Goal: Navigation & Orientation: Find specific page/section

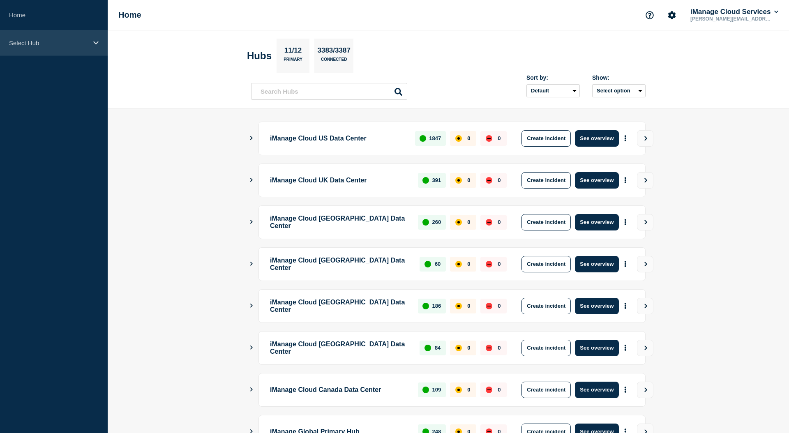
click at [98, 50] on div "Select Hub" at bounding box center [54, 42] width 108 height 25
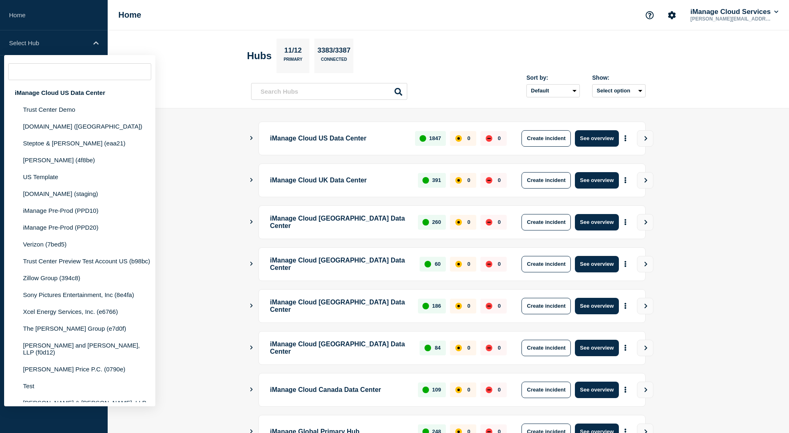
click at [75, 79] on input "text" at bounding box center [79, 71] width 143 height 17
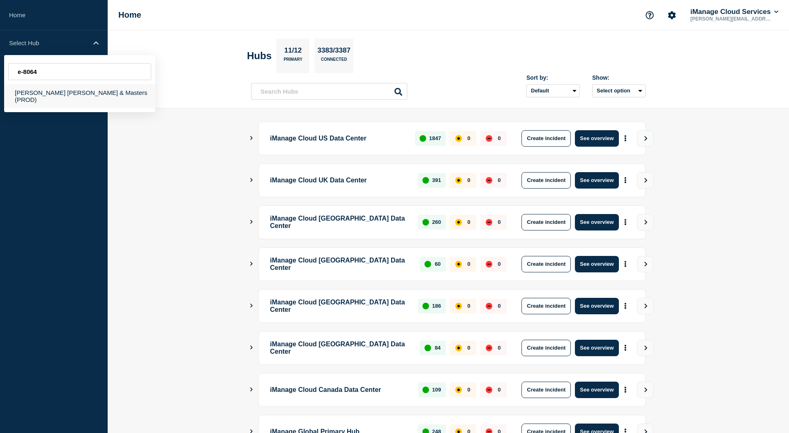
type input "e-8064"
click at [62, 95] on div "Johnson Stokes & Masters (PROD)" at bounding box center [79, 96] width 151 height 24
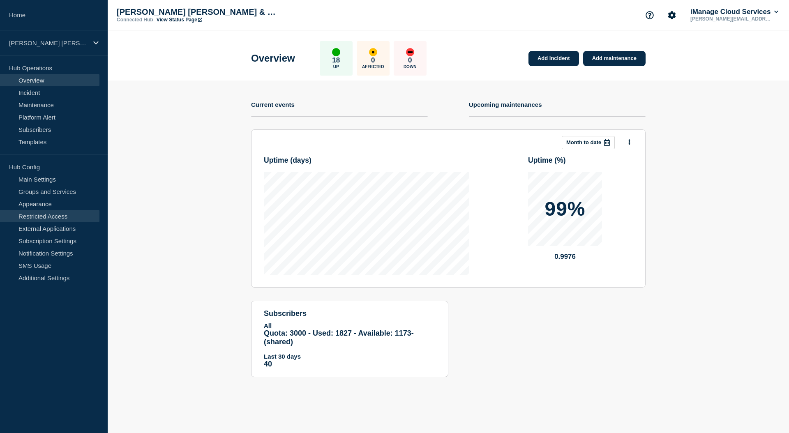
click at [69, 214] on link "Restricted Access" at bounding box center [49, 216] width 99 height 12
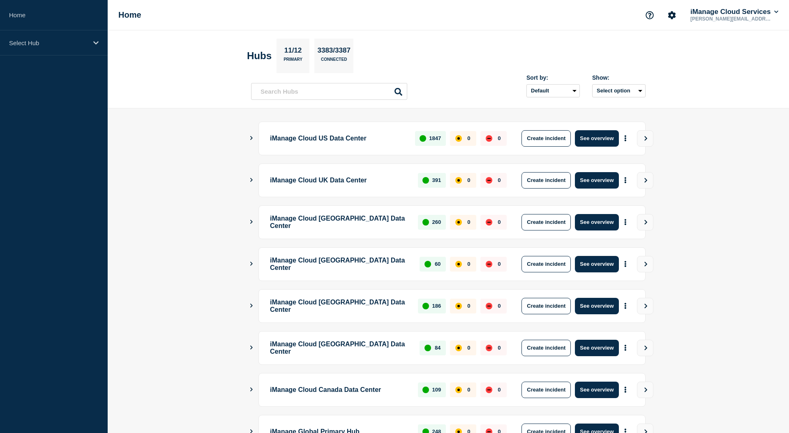
scroll to position [150, 0]
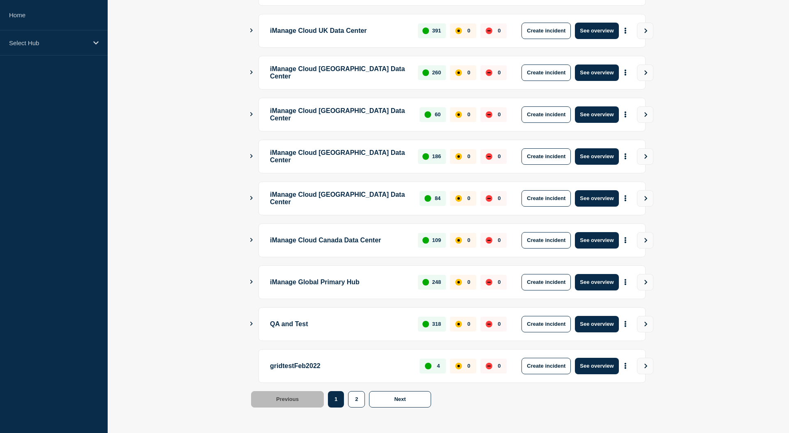
click at [255, 282] on div "iManage Global Primary Hub 248 0 0 Create incident See overview" at bounding box center [448, 282] width 394 height 34
click at [245, 276] on main "iManage Cloud US Data Center 1847 0 0 Create incident See overview iManage Clou…" at bounding box center [448, 196] width 681 height 474
click at [251, 282] on icon "Show Connected Hubs" at bounding box center [251, 282] width 5 height 4
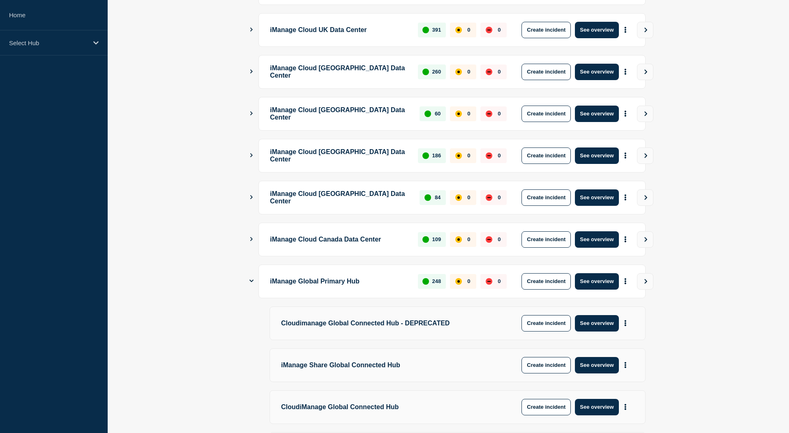
click at [250, 287] on main "iManage Cloud US Data Center 1847 0 0 Create incident See overview iManage Clou…" at bounding box center [448, 419] width 681 height 922
click at [250, 279] on icon "Show Connected Hubs" at bounding box center [251, 280] width 4 height 5
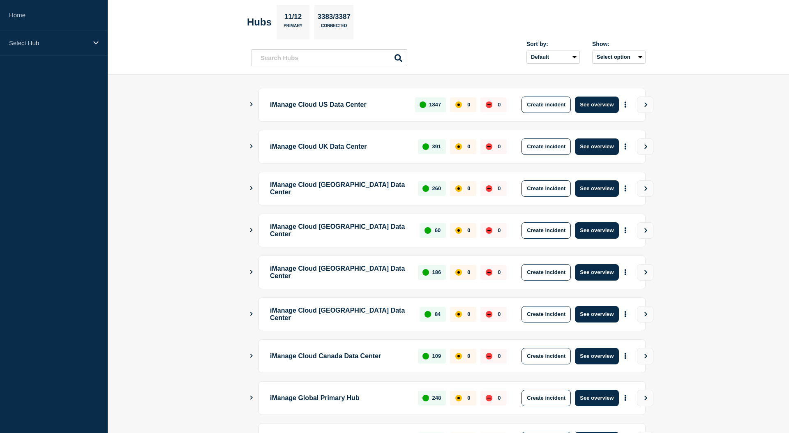
scroll to position [41, 0]
